Goal: Task Accomplishment & Management: Manage account settings

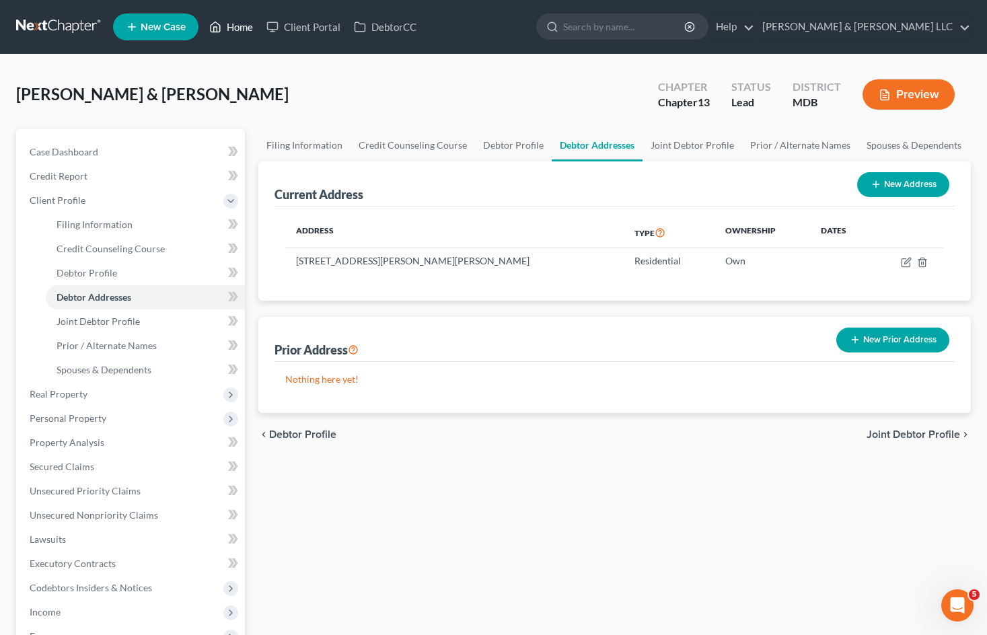
click at [233, 28] on link "Home" at bounding box center [231, 27] width 57 height 24
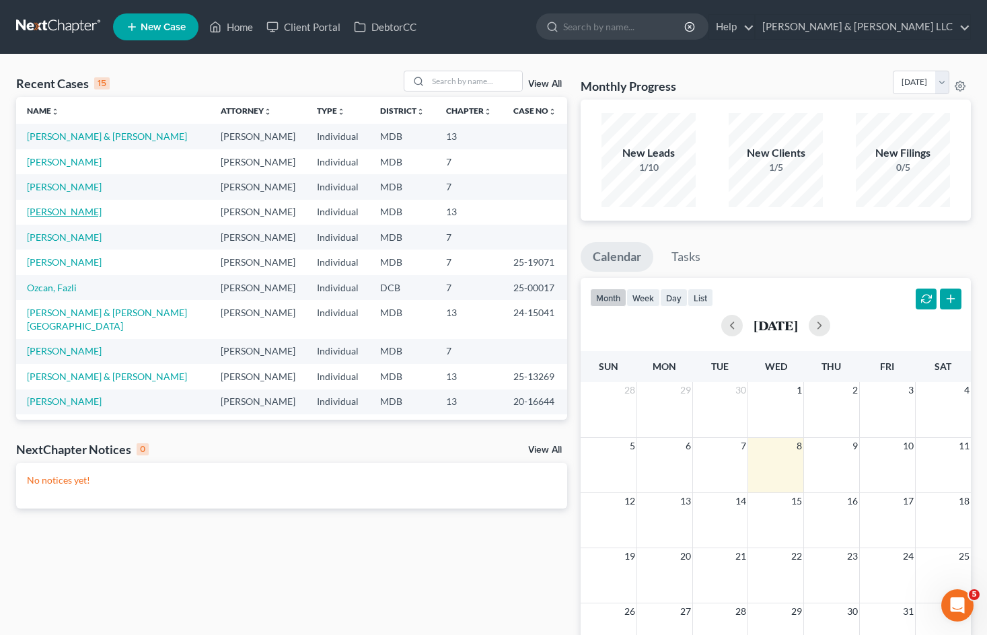
click at [83, 213] on link "[PERSON_NAME]" at bounding box center [64, 211] width 75 height 11
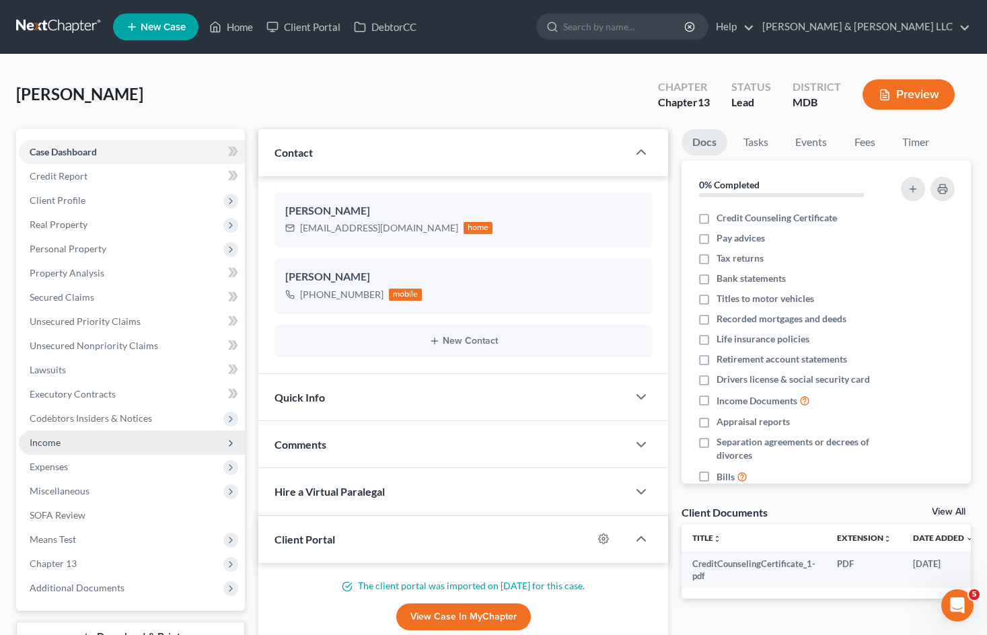
click at [133, 441] on span "Income" at bounding box center [132, 443] width 226 height 24
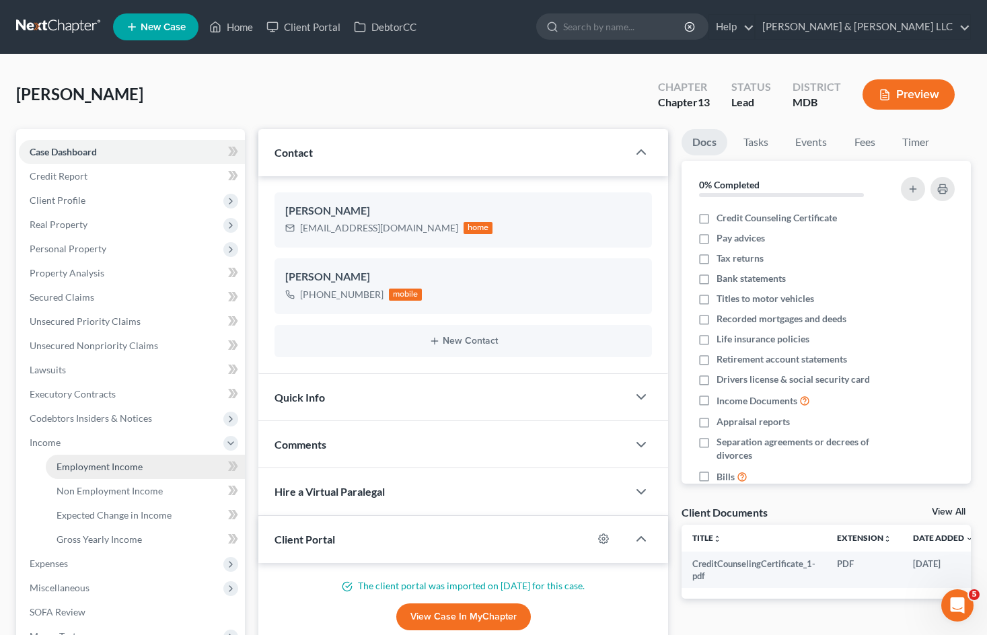
click at [142, 462] on link "Employment Income" at bounding box center [145, 467] width 199 height 24
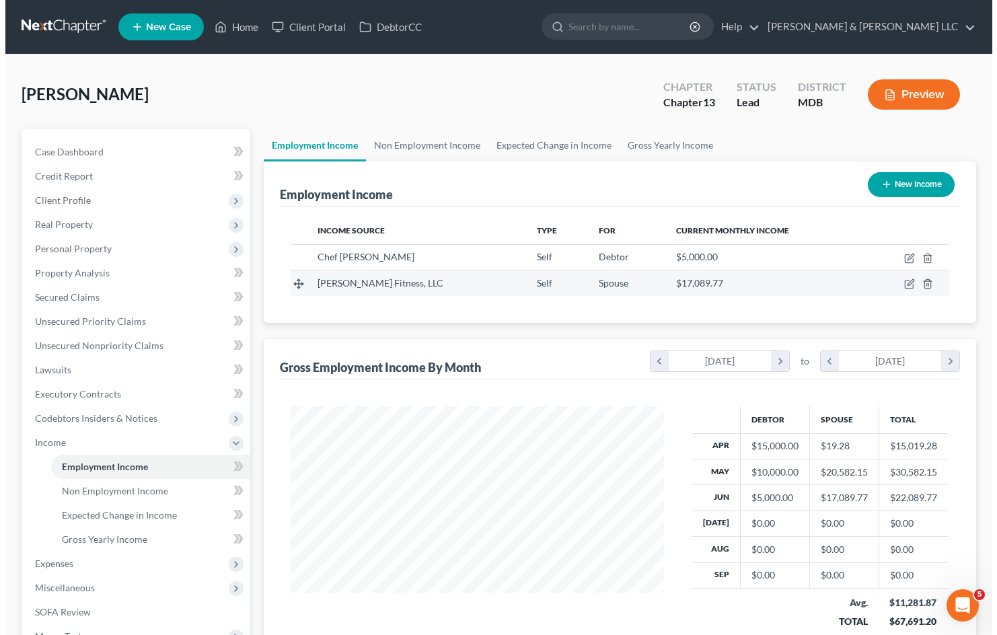
scroll to position [242, 400]
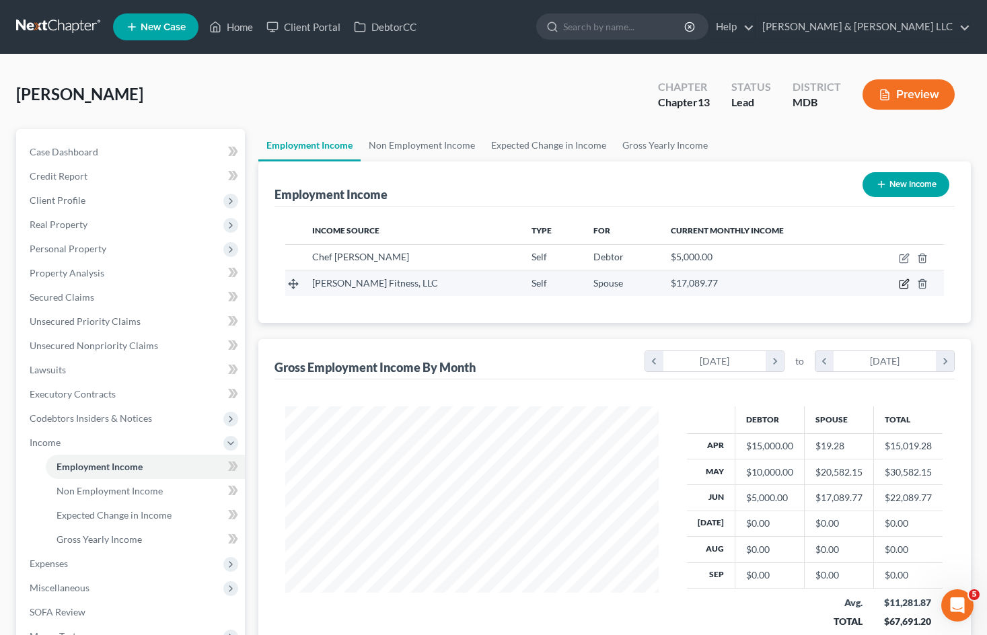
click at [901, 284] on icon "button" at bounding box center [904, 284] width 11 height 11
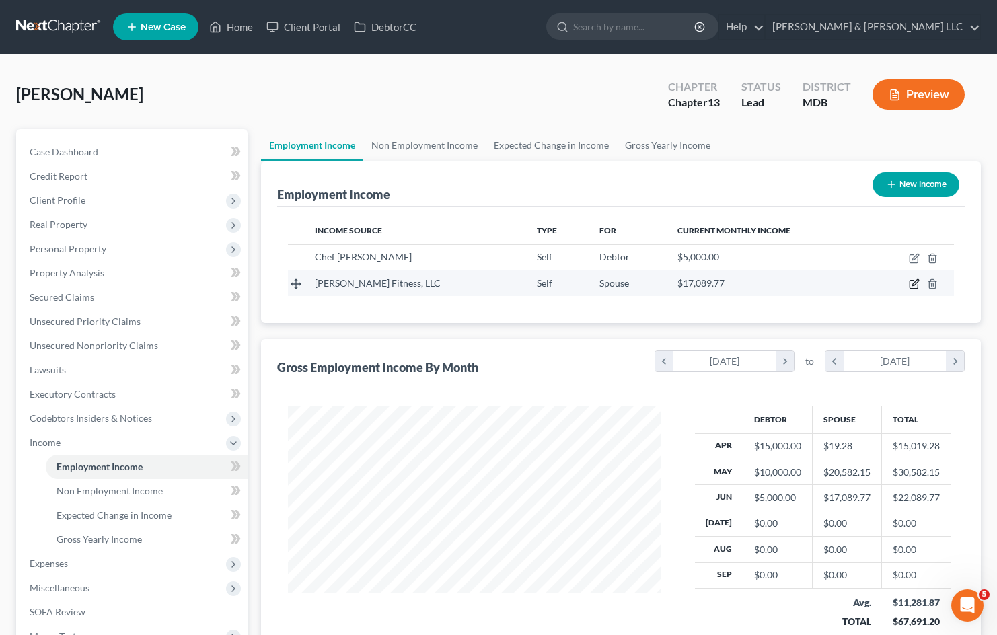
select select "1"
select select "21"
select select "0"
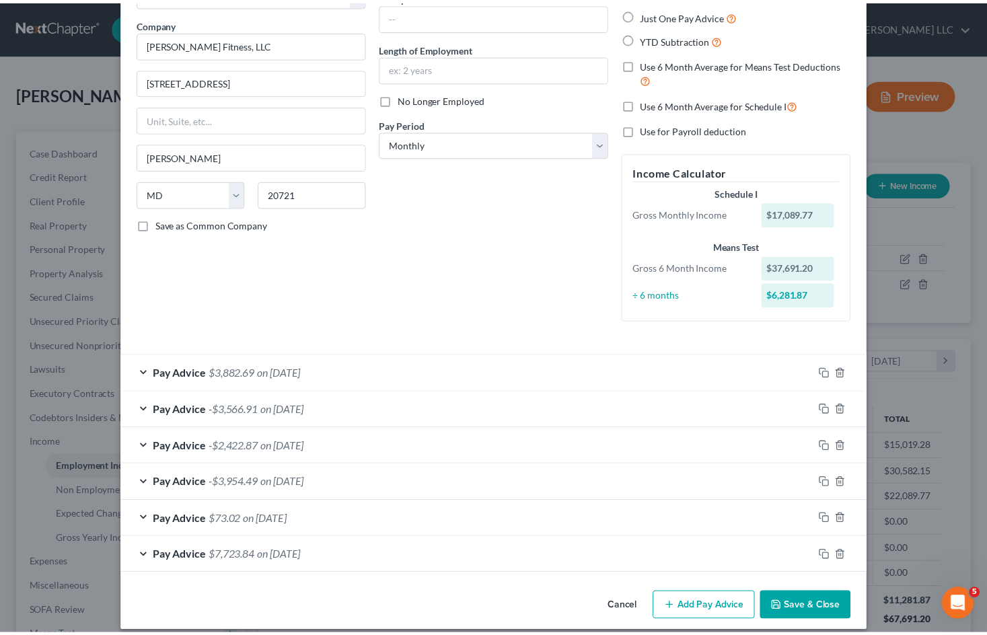
scroll to position [110, 0]
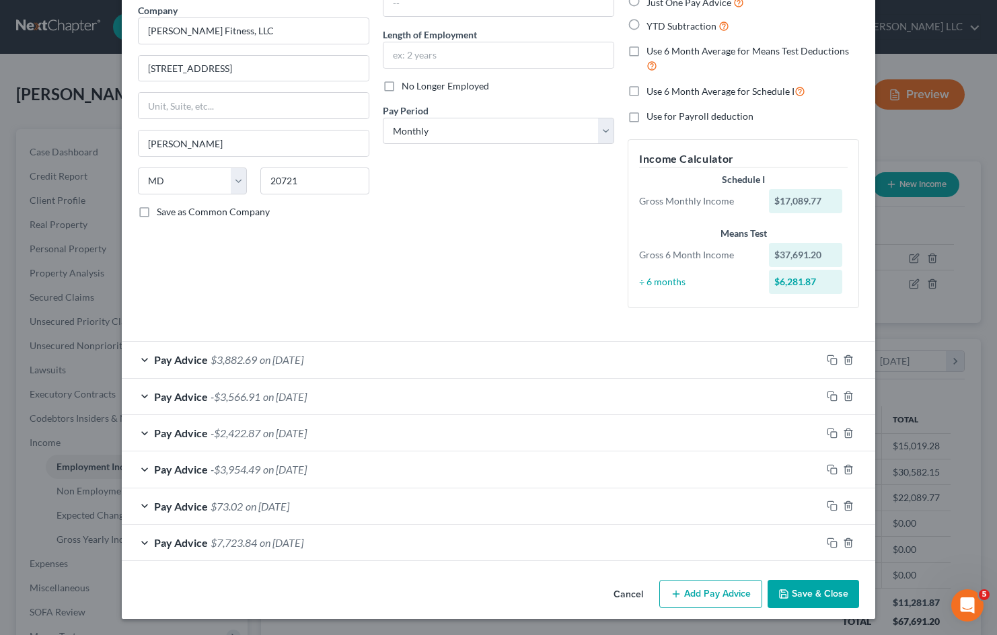
click at [618, 591] on button "Cancel" at bounding box center [628, 594] width 51 height 27
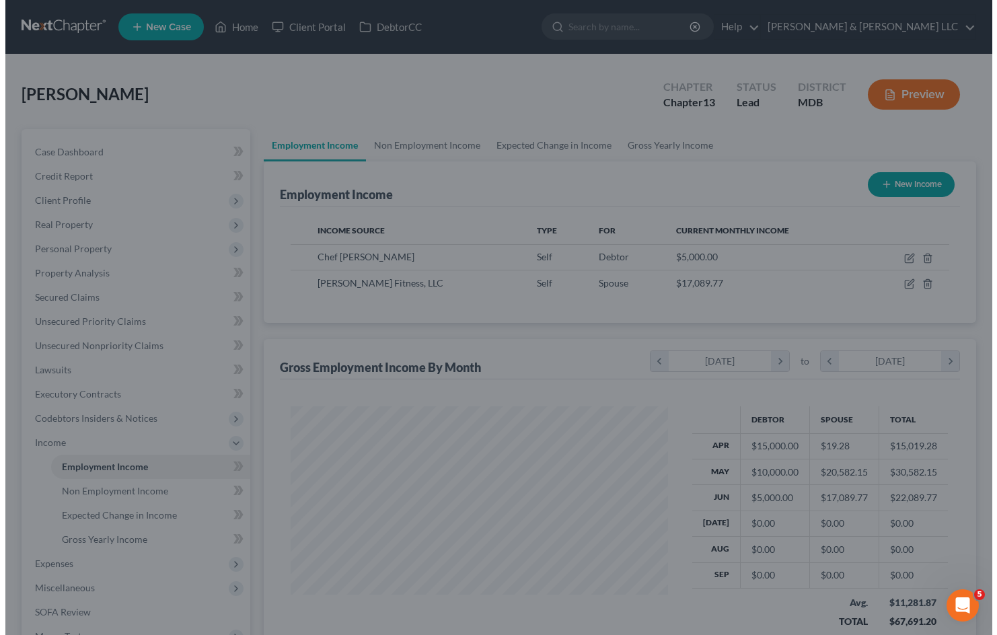
scroll to position [672643, 672484]
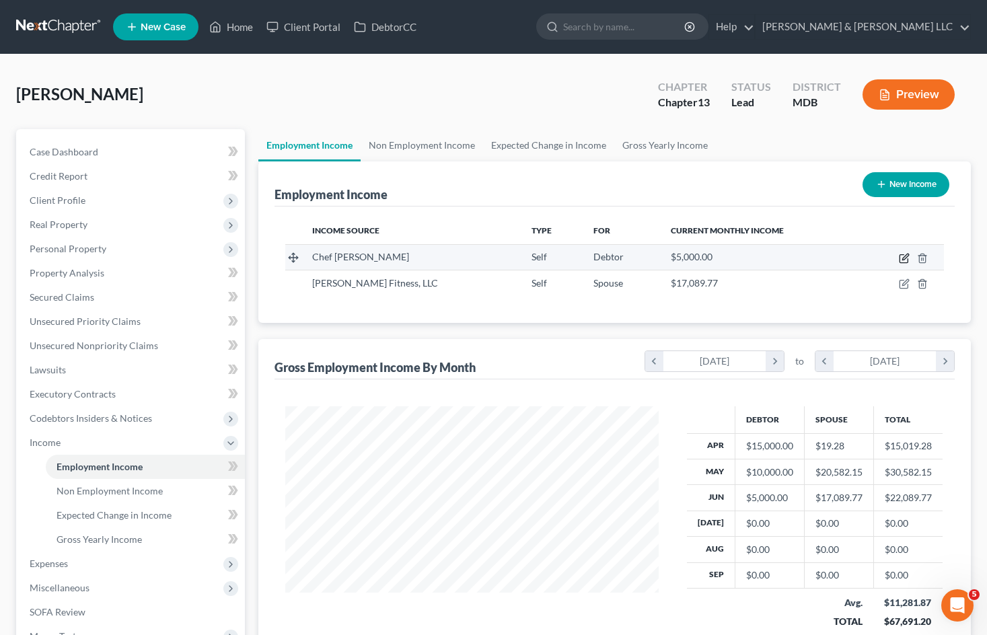
click at [902, 258] on icon "button" at bounding box center [904, 258] width 11 height 11
select select "1"
select select "21"
select select "0"
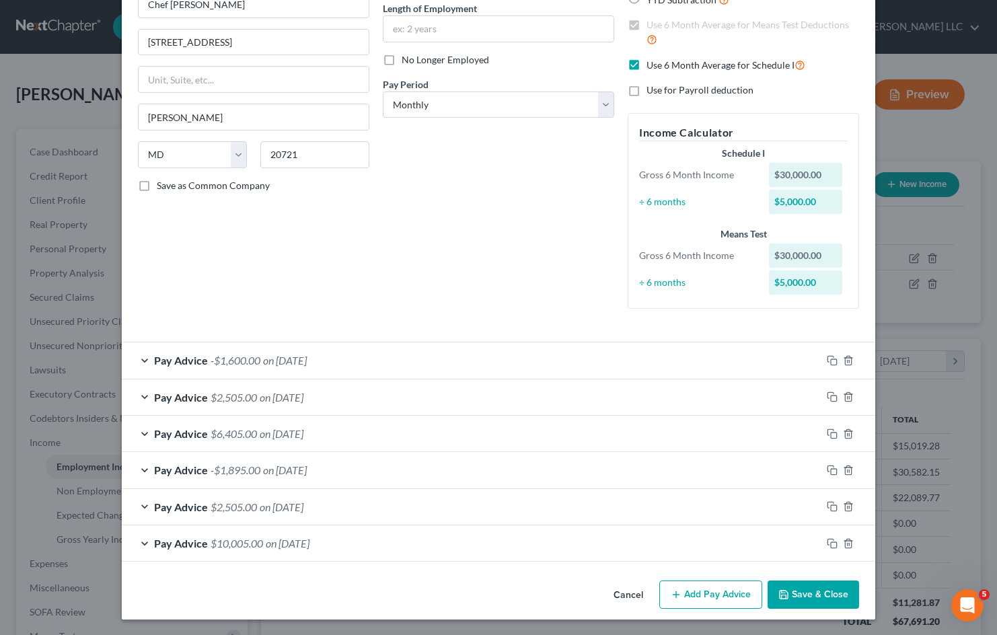
scroll to position [137, 0]
click at [307, 358] on span "on [DATE]" at bounding box center [285, 359] width 44 height 13
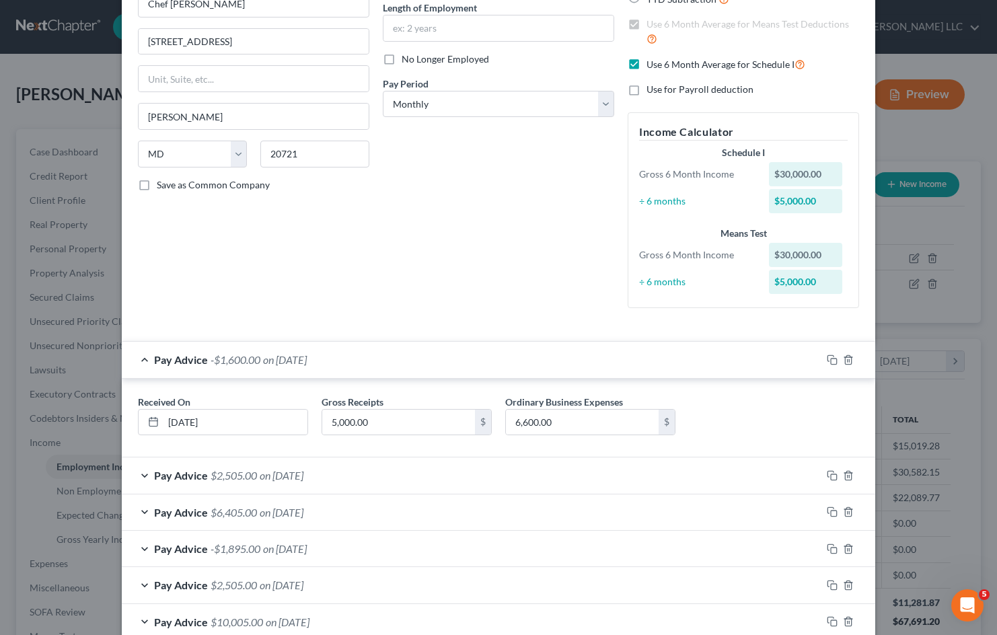
click at [307, 358] on span "on [DATE]" at bounding box center [285, 359] width 44 height 13
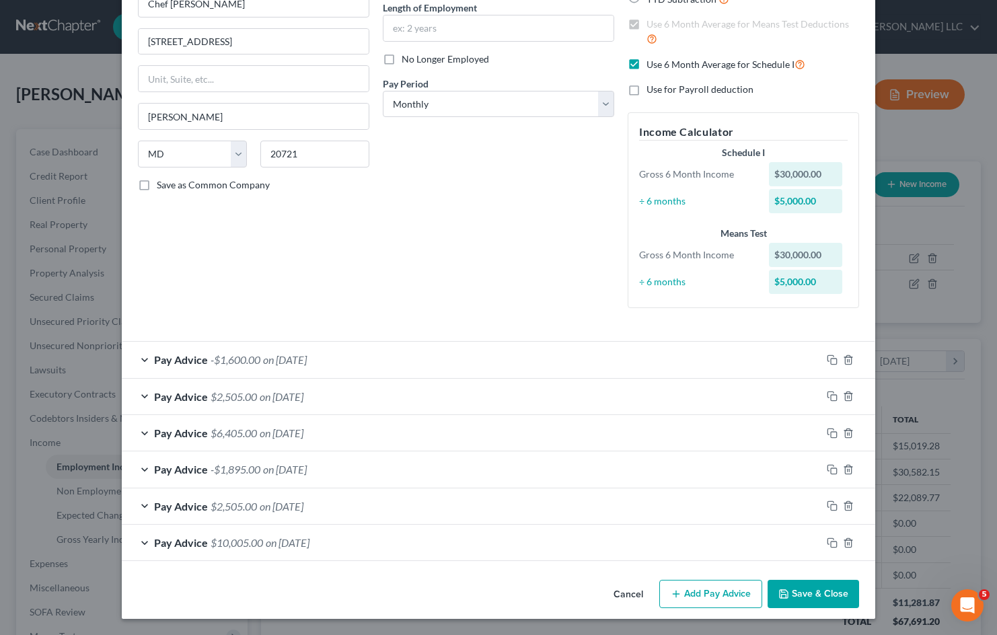
click at [299, 389] on div "Pay Advice $2,505.00 on [DATE]" at bounding box center [472, 397] width 700 height 36
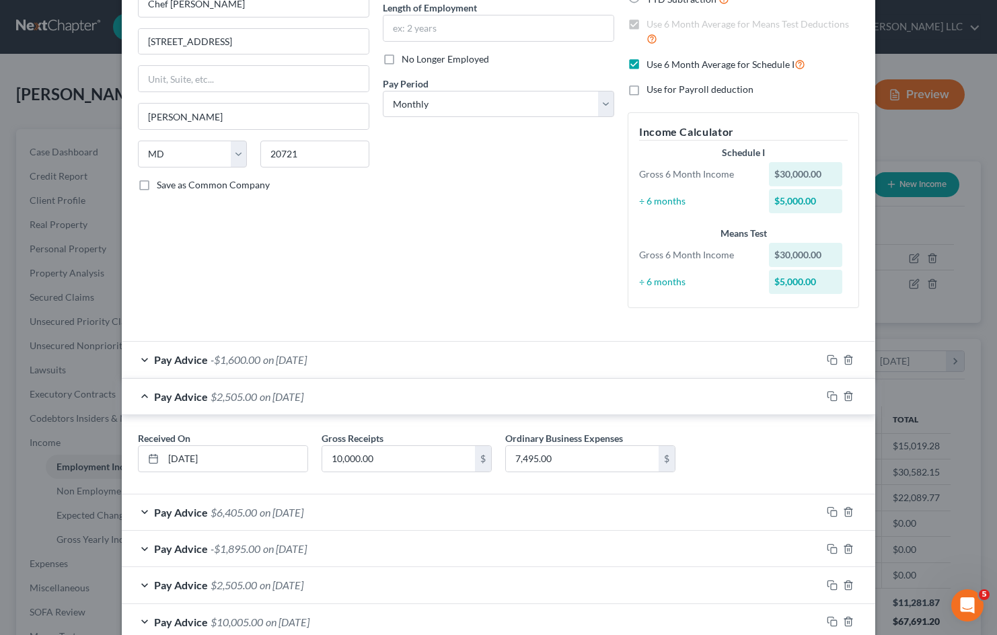
click at [299, 389] on div "Pay Advice $2,505.00 on [DATE]" at bounding box center [472, 397] width 700 height 36
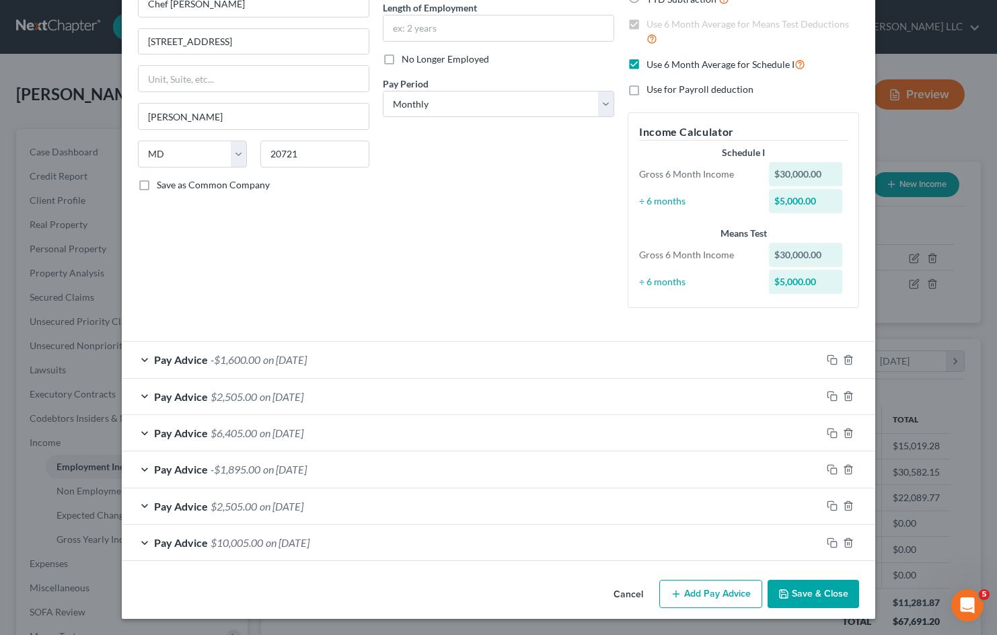
click at [332, 435] on div "Pay Advice $6,405.00 on [DATE]" at bounding box center [472, 433] width 700 height 36
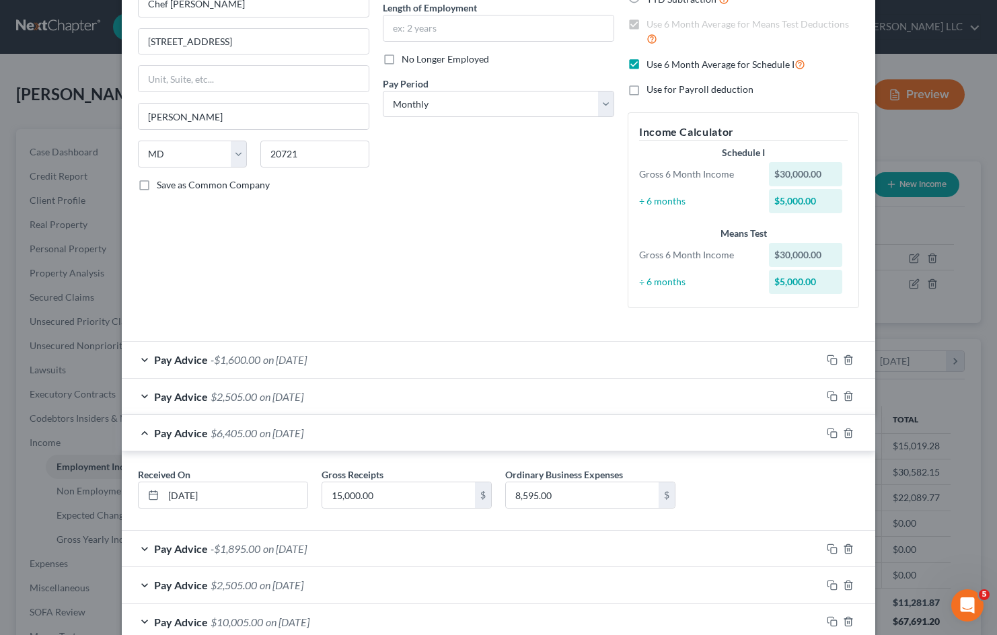
click at [331, 435] on div "Pay Advice $6,405.00 on [DATE]" at bounding box center [472, 433] width 700 height 36
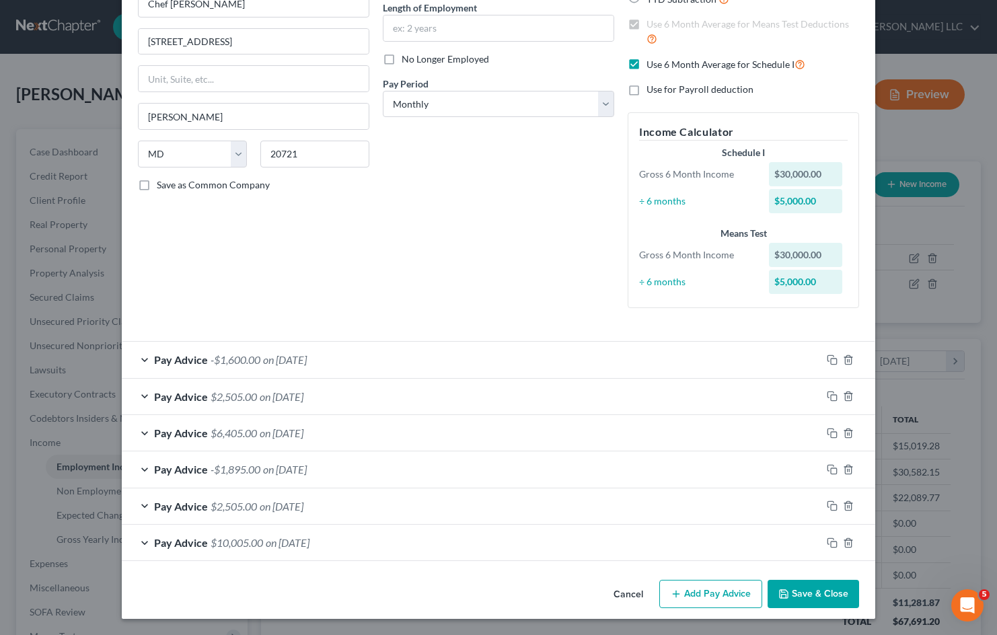
click at [717, 595] on button "Add Pay Advice" at bounding box center [710, 594] width 103 height 28
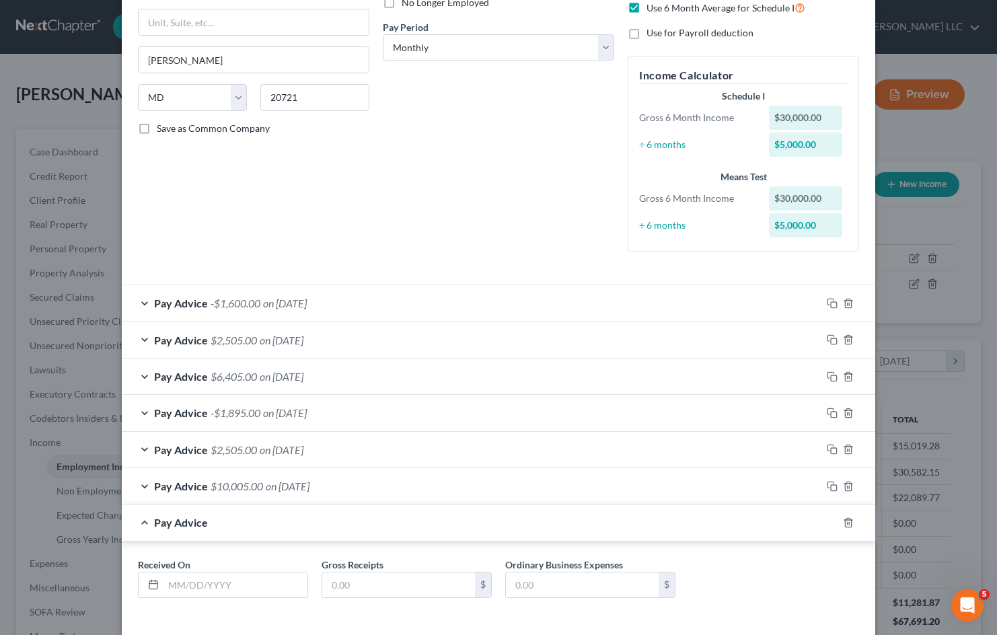
scroll to position [252, 0]
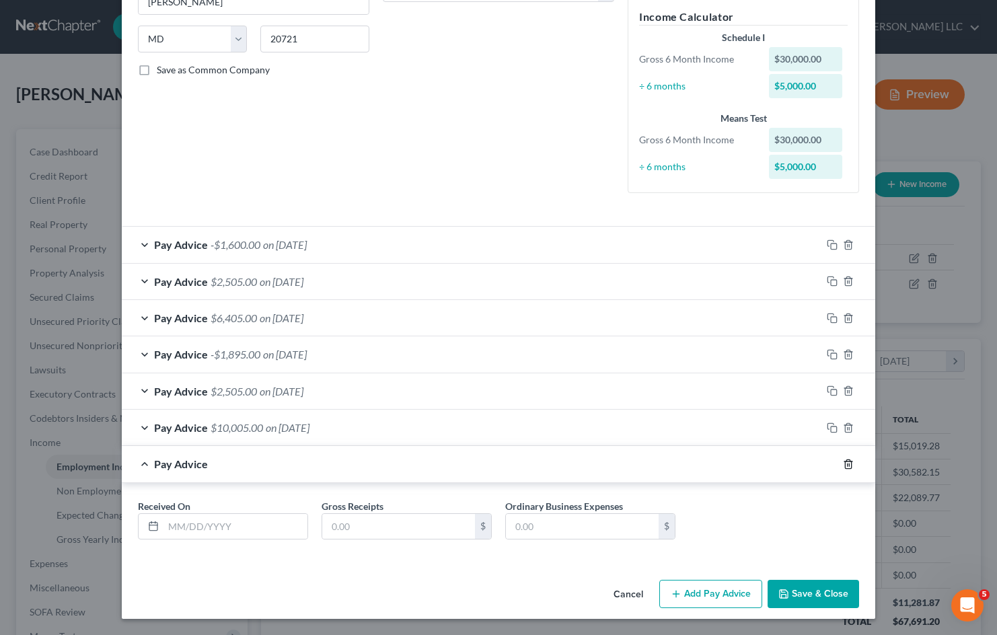
click at [849, 464] on line "button" at bounding box center [849, 465] width 0 height 3
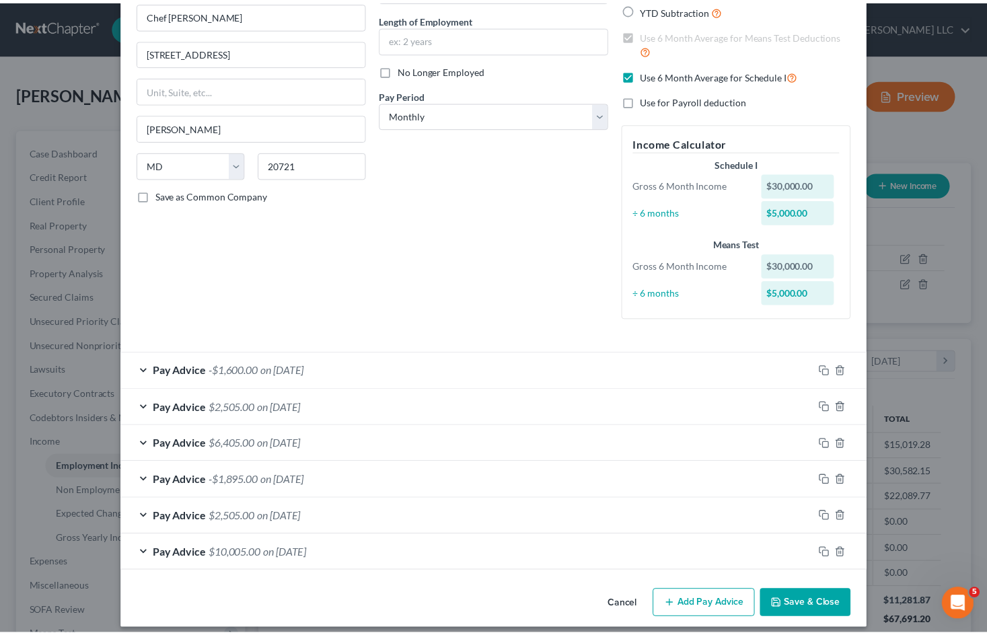
scroll to position [137, 0]
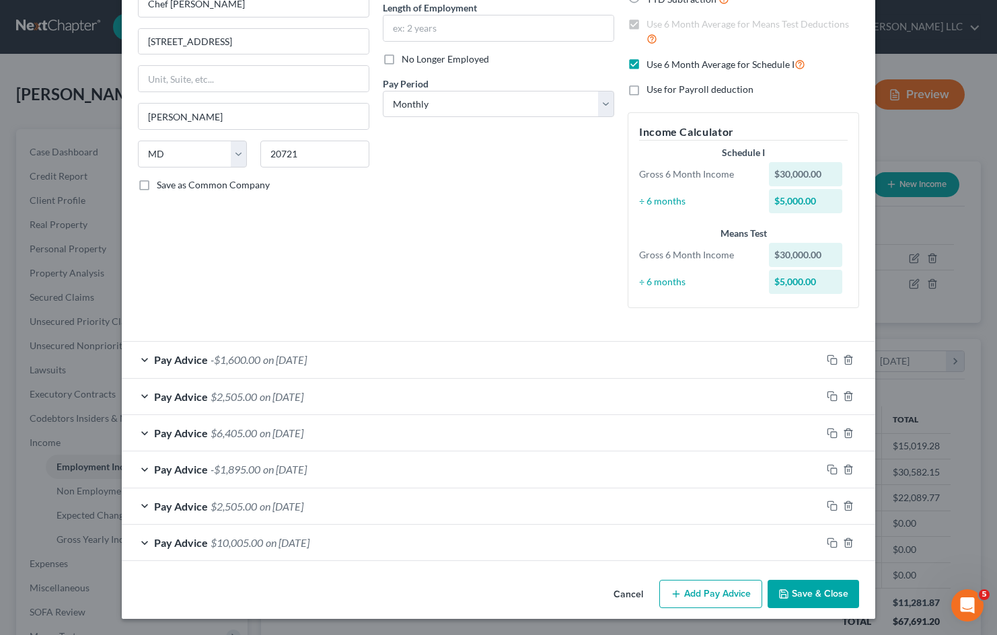
click at [620, 596] on button "Cancel" at bounding box center [628, 594] width 51 height 27
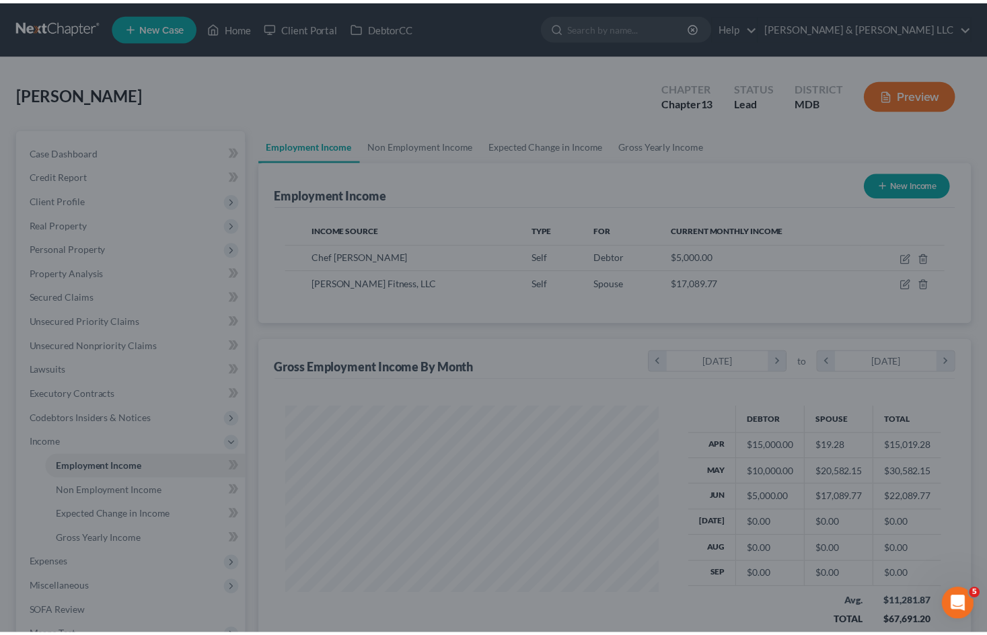
scroll to position [672643, 672484]
